Goal: Task Accomplishment & Management: Complete application form

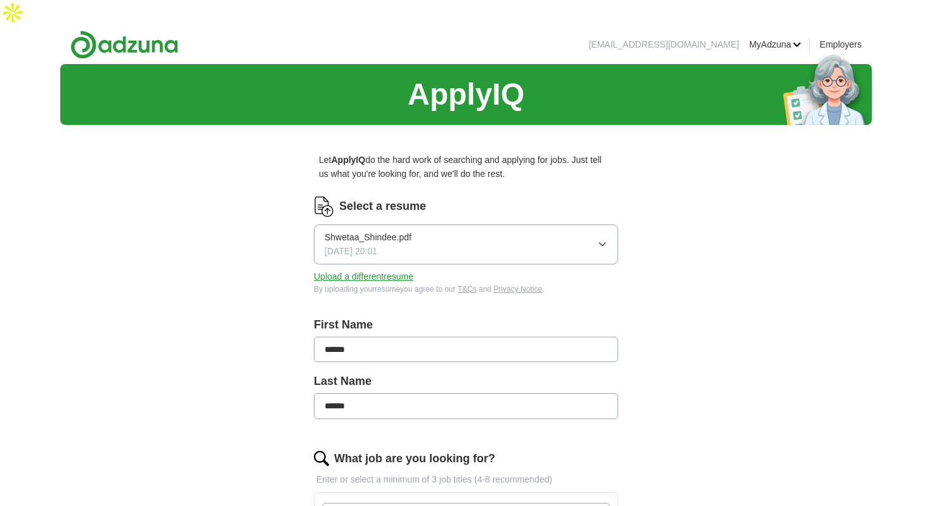
click at [507, 225] on button "Shwetaa_Shindee.pdf [DATE] 20:01" at bounding box center [466, 245] width 304 height 40
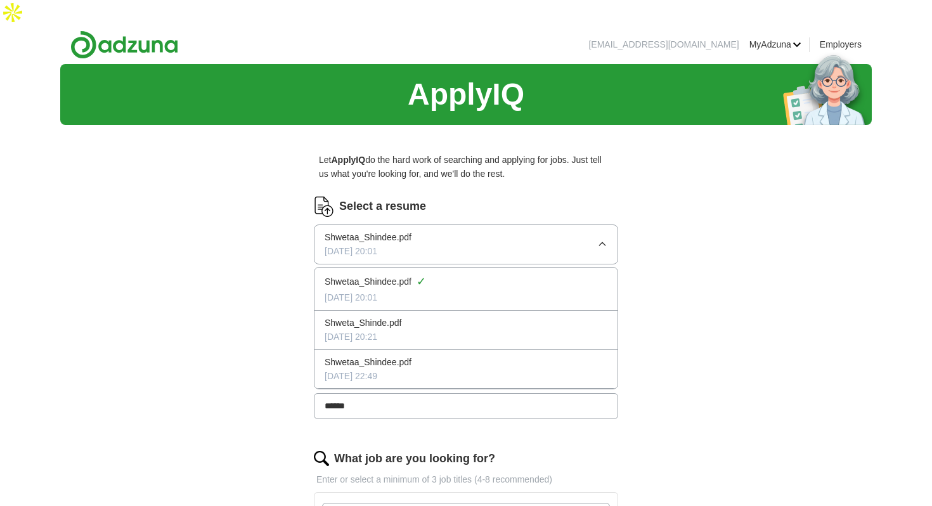
click at [441, 225] on button "Shwetaa_Shindee.pdf [DATE] 20:01" at bounding box center [466, 245] width 304 height 40
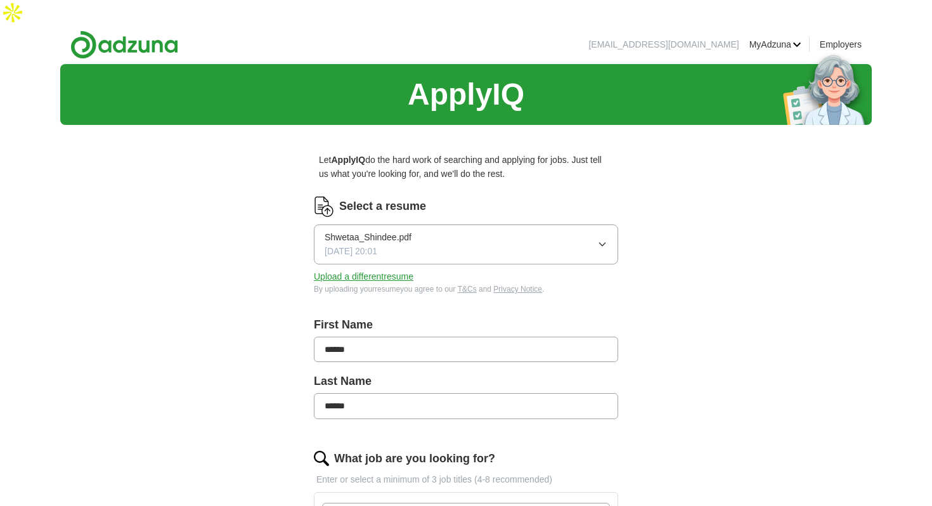
click at [398, 270] on button "Upload a different resume" at bounding box center [364, 277] width 100 height 14
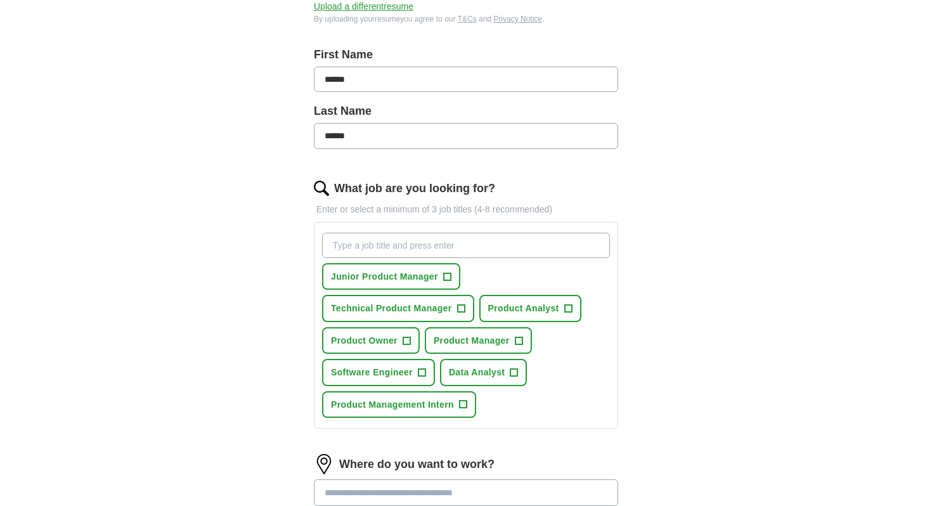
scroll to position [271, 0]
click at [448, 271] on span "+" at bounding box center [447, 276] width 8 height 10
click at [443, 301] on span "Technical Product Manager" at bounding box center [391, 308] width 121 height 14
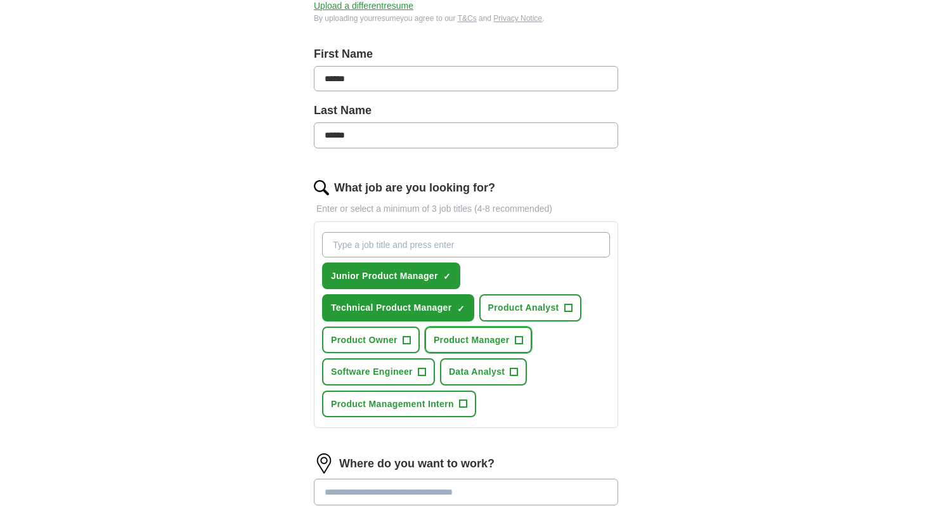
click at [465, 333] on span "Product Manager" at bounding box center [472, 340] width 76 height 14
click at [500, 294] on button "Product Analyst +" at bounding box center [531, 307] width 102 height 27
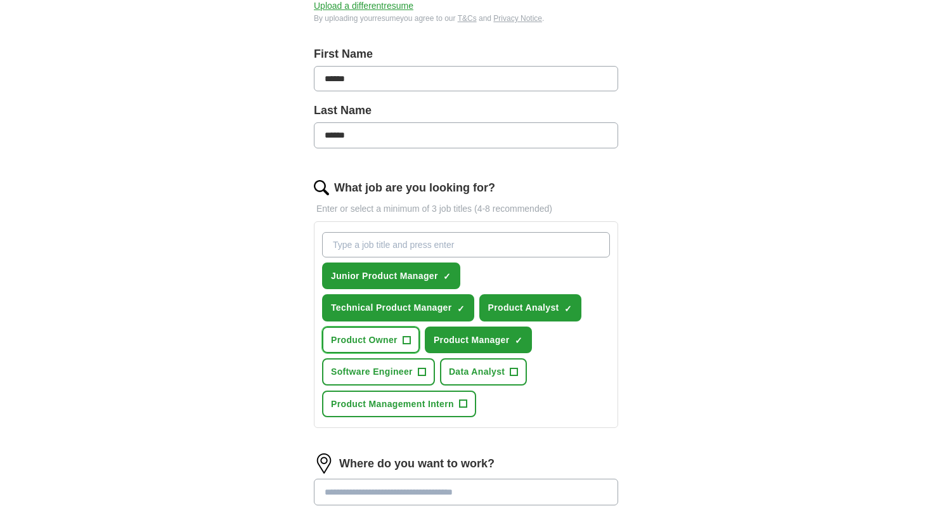
click at [394, 333] on span "Product Owner" at bounding box center [364, 340] width 67 height 14
click at [447, 232] on input "What job are you looking for?" at bounding box center [466, 244] width 288 height 25
type input "p"
type input "associtae product manager"
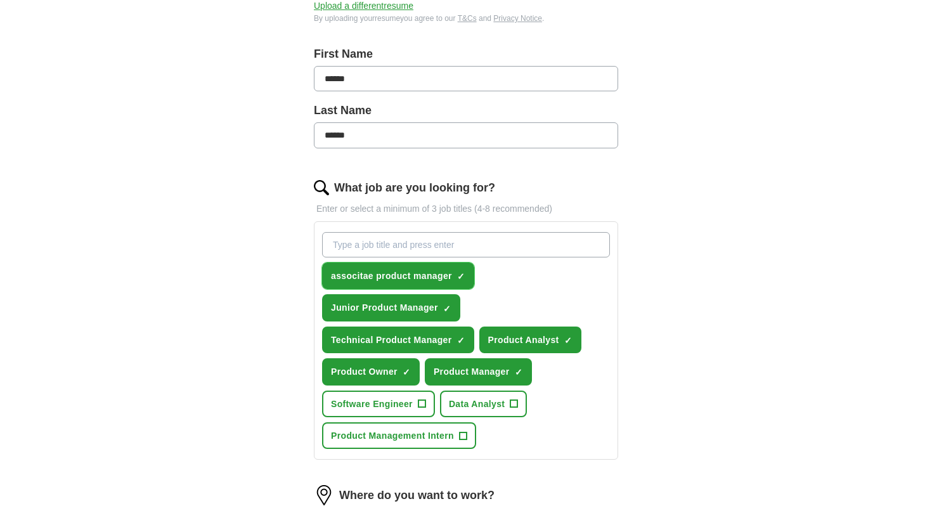
click at [454, 263] on button "associtae product manager ✓ ×" at bounding box center [398, 276] width 152 height 27
click at [463, 271] on span "+" at bounding box center [461, 276] width 8 height 10
click at [443, 269] on span "associtae product manager" at bounding box center [391, 276] width 121 height 14
click at [462, 271] on span "+" at bounding box center [461, 276] width 8 height 10
click at [0, 0] on span "×" at bounding box center [0, 0] width 0 height 0
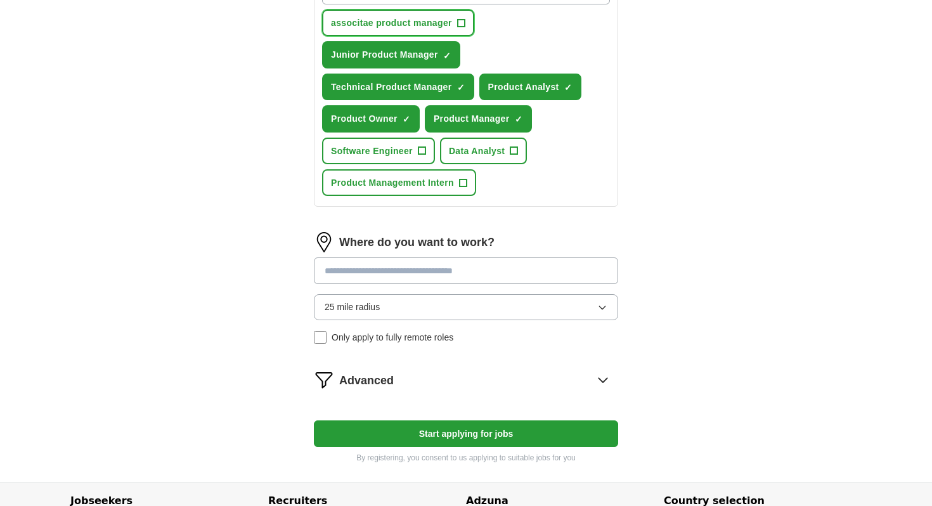
scroll to position [528, 0]
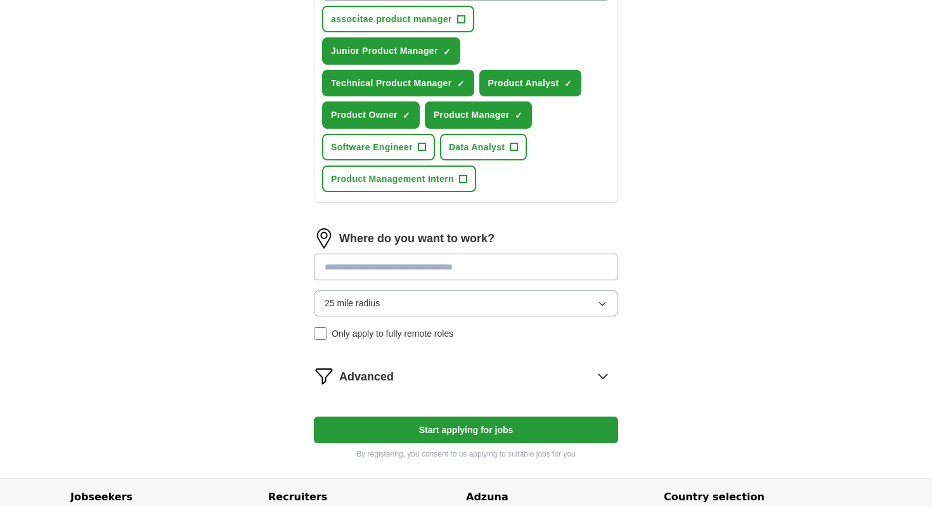
click at [482, 254] on input at bounding box center [466, 267] width 304 height 27
type input "******"
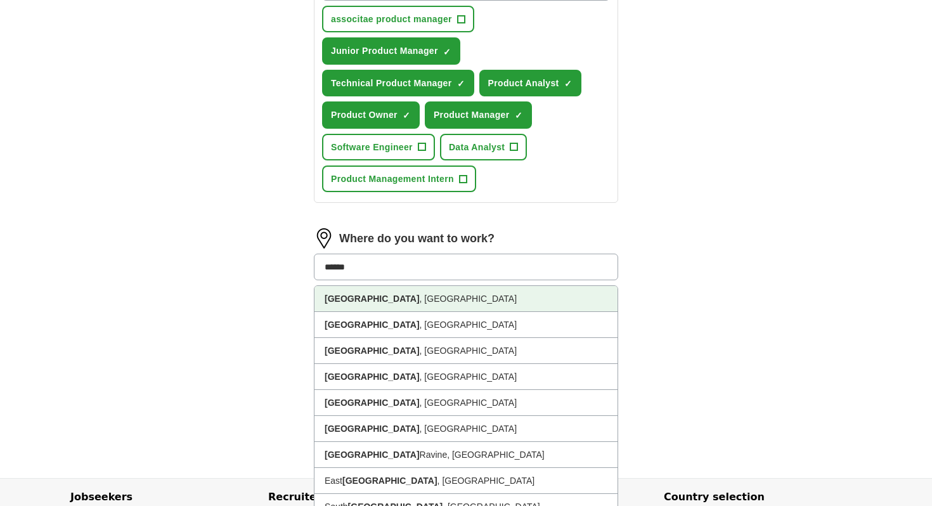
click at [464, 286] on li "[GEOGRAPHIC_DATA] , [GEOGRAPHIC_DATA]" at bounding box center [466, 299] width 303 height 26
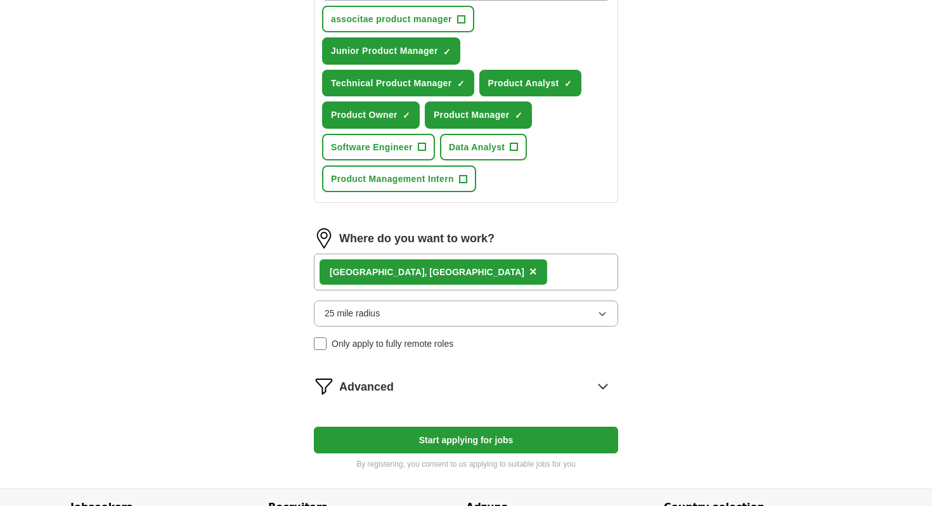
click at [431, 301] on button "25 mile radius" at bounding box center [466, 313] width 304 height 25
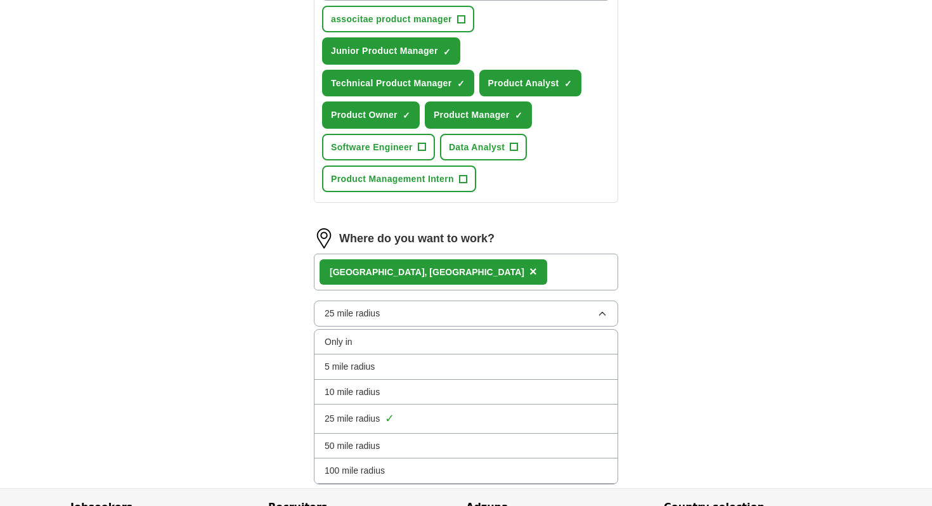
click at [403, 464] on div "100 mile radius" at bounding box center [466, 471] width 283 height 14
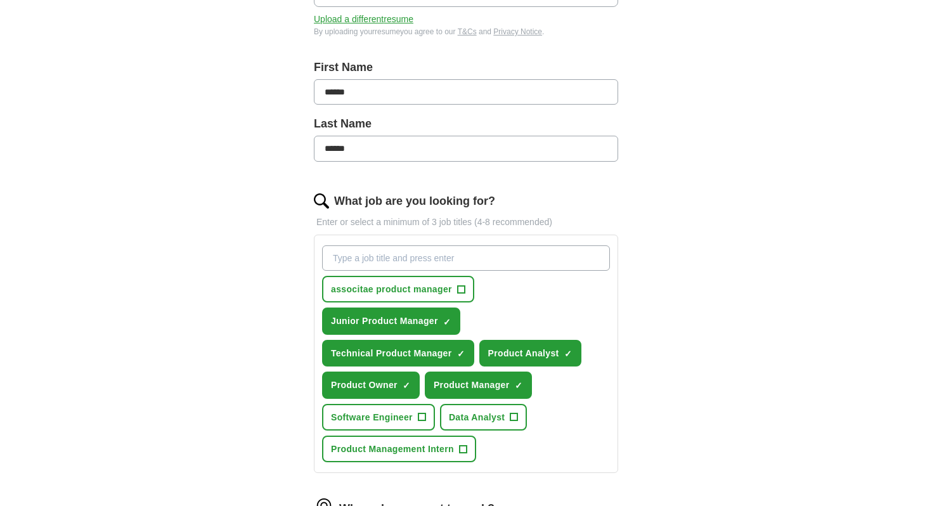
scroll to position [0, 0]
